Goal: Task Accomplishment & Management: Complete application form

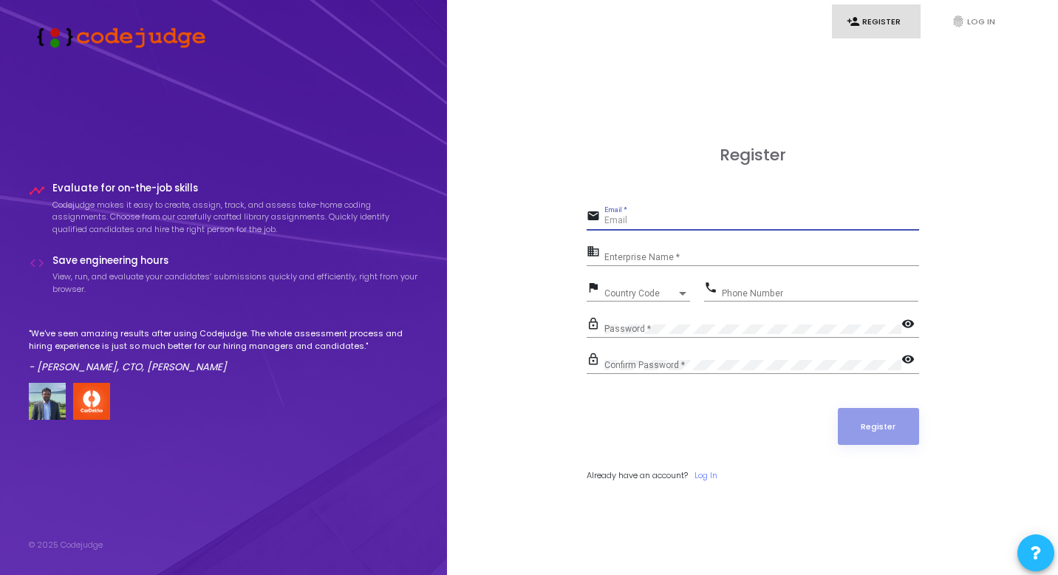
click at [640, 219] on input "Email *" at bounding box center [761, 221] width 315 height 10
type input "[EMAIL_ADDRESS][DOMAIN_NAME]"
click at [625, 255] on input "Enterprise Name *" at bounding box center [761, 257] width 315 height 10
click at [657, 286] on div "Country Code Country Code" at bounding box center [647, 289] width 86 height 23
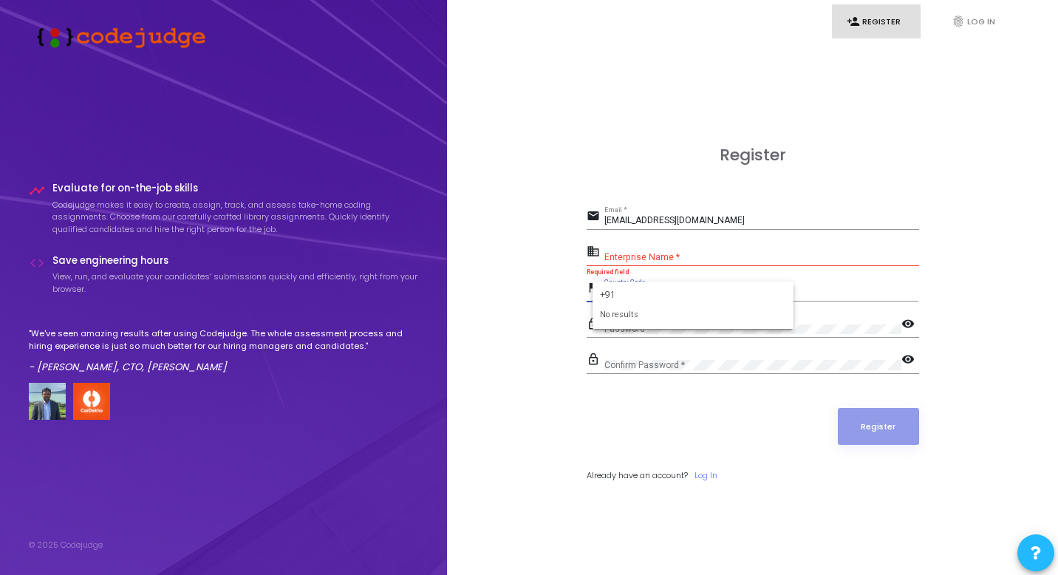
type input "+91"
click at [762, 278] on div at bounding box center [529, 287] width 1058 height 575
click at [652, 293] on span "Country Code" at bounding box center [640, 293] width 72 height 9
type input "ind"
click at [621, 344] on span "India +91" at bounding box center [692, 346] width 177 height 24
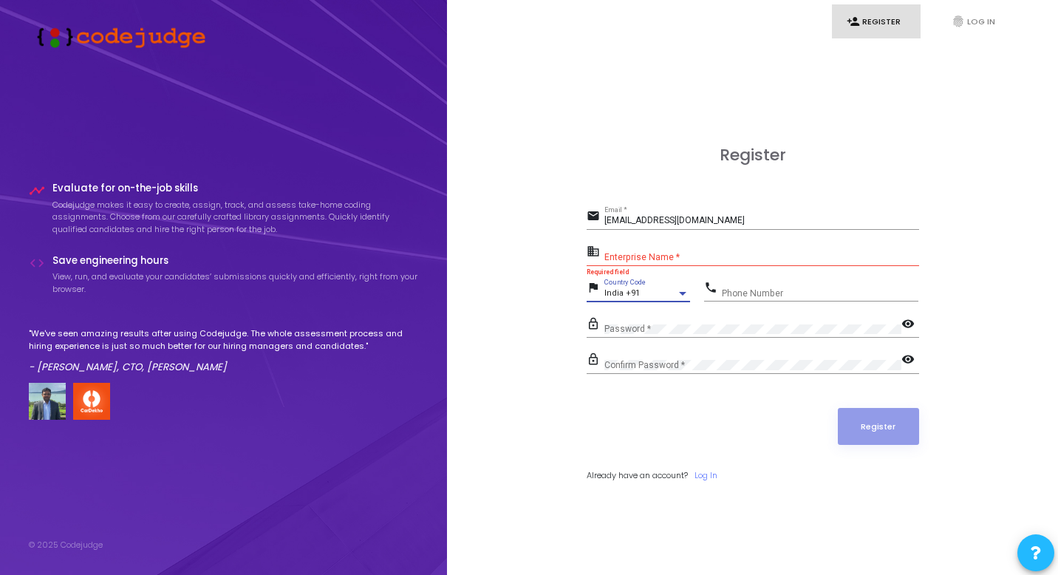
click at [761, 276] on form "email [EMAIL_ADDRESS][DOMAIN_NAME] Email * business Enterprise Name * Required …" at bounding box center [753, 344] width 332 height 276
click at [761, 301] on div "phone Phone Number" at bounding box center [811, 295] width 214 height 34
click at [762, 290] on input "Phone Number" at bounding box center [820, 293] width 196 height 10
type input "7701815713"
click at [669, 249] on div "Enterprise Name *" at bounding box center [761, 253] width 315 height 23
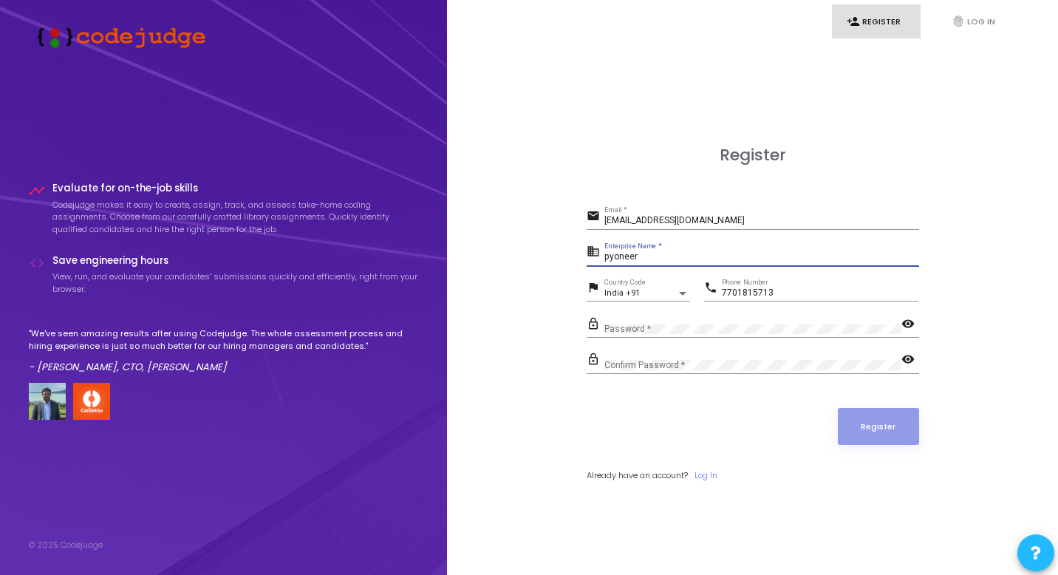
type input "pyoneer"
click at [907, 327] on mat-icon "visibility" at bounding box center [910, 325] width 18 height 18
click at [800, 357] on div "Confirm Password *" at bounding box center [752, 361] width 297 height 23
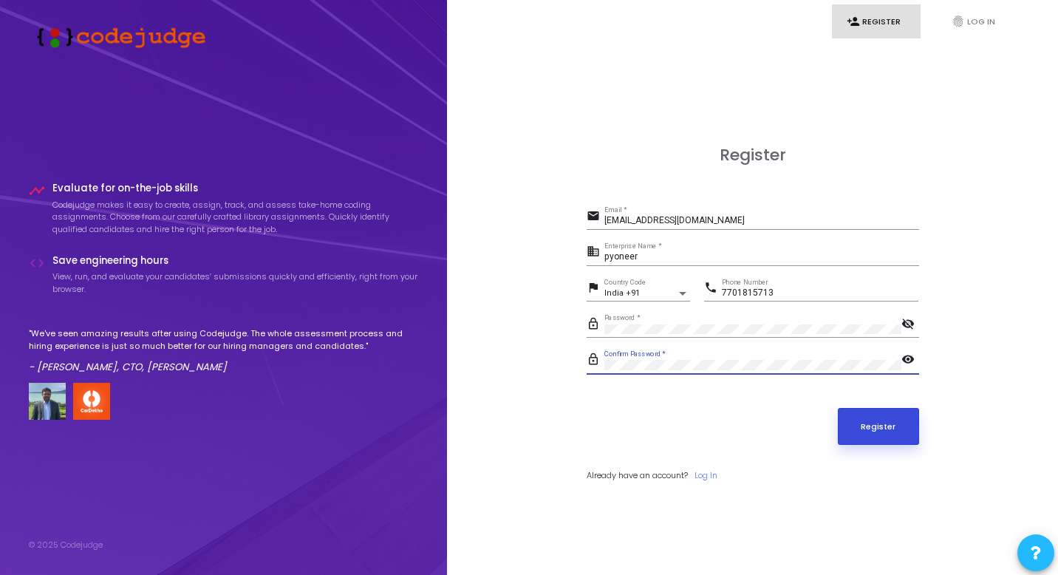
click at [893, 434] on button "Register" at bounding box center [878, 426] width 81 height 37
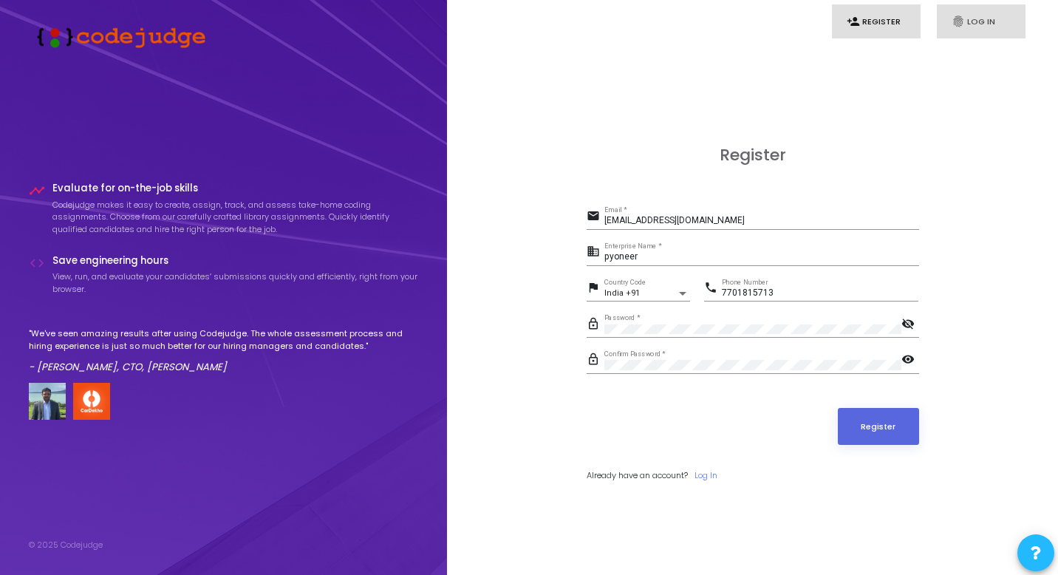
click at [970, 35] on link "fingerprint Log In" at bounding box center [981, 21] width 89 height 35
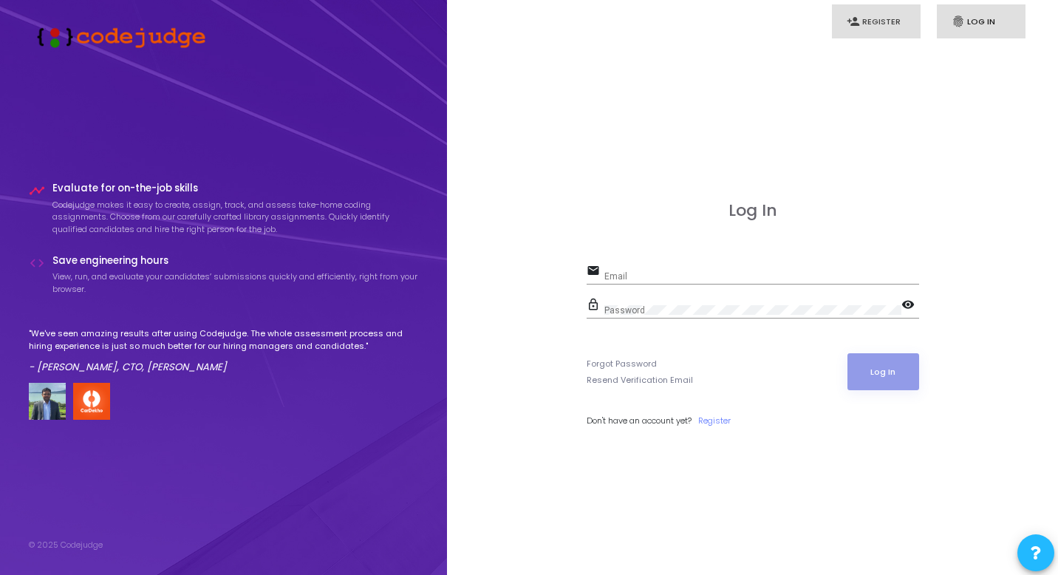
click at [878, 33] on link "person_add Register" at bounding box center [876, 21] width 89 height 35
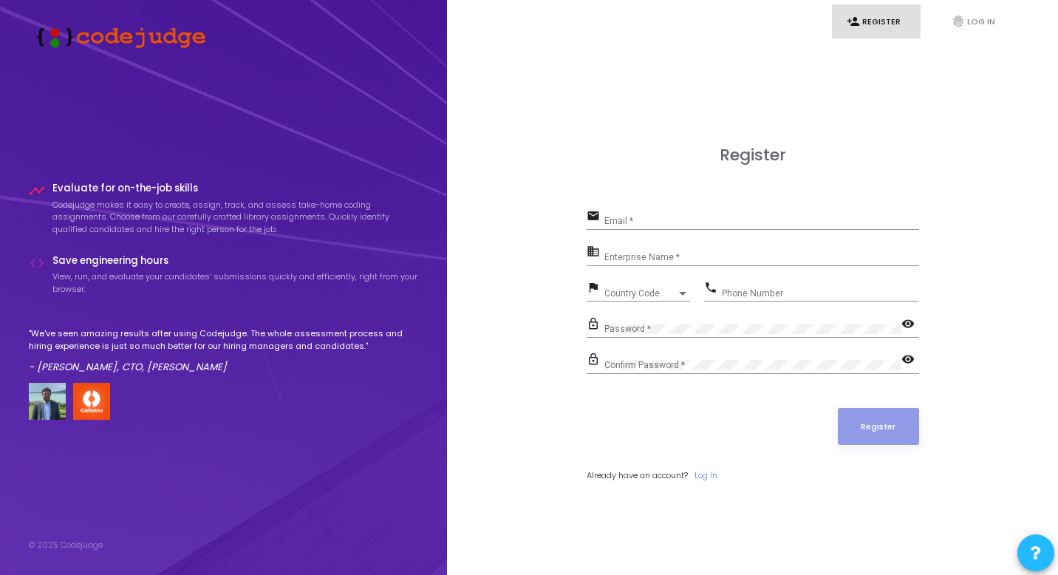
click at [758, 216] on input "Email *" at bounding box center [761, 221] width 315 height 10
